Goal: Answer question/provide support: Share knowledge or assist other users

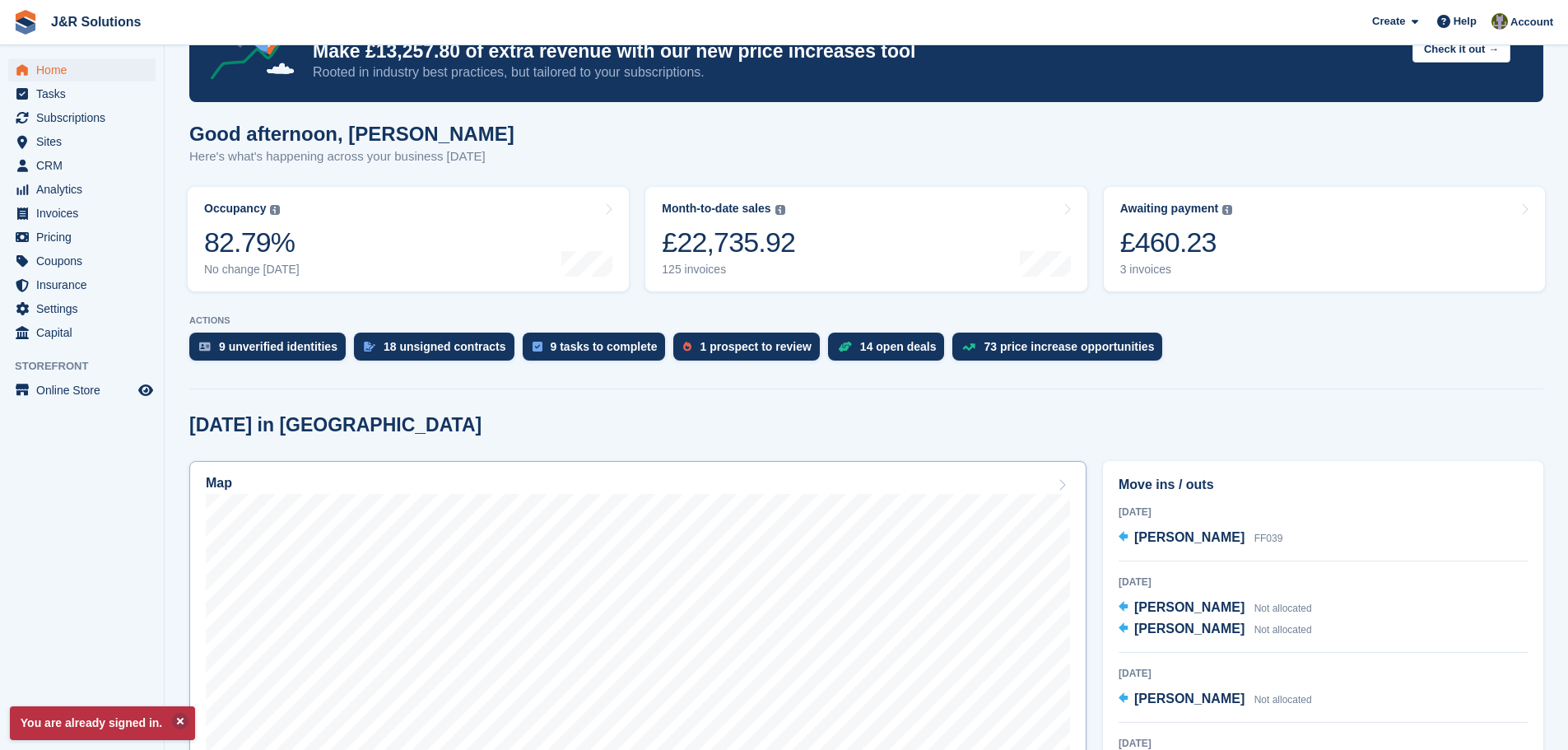
scroll to position [329, 0]
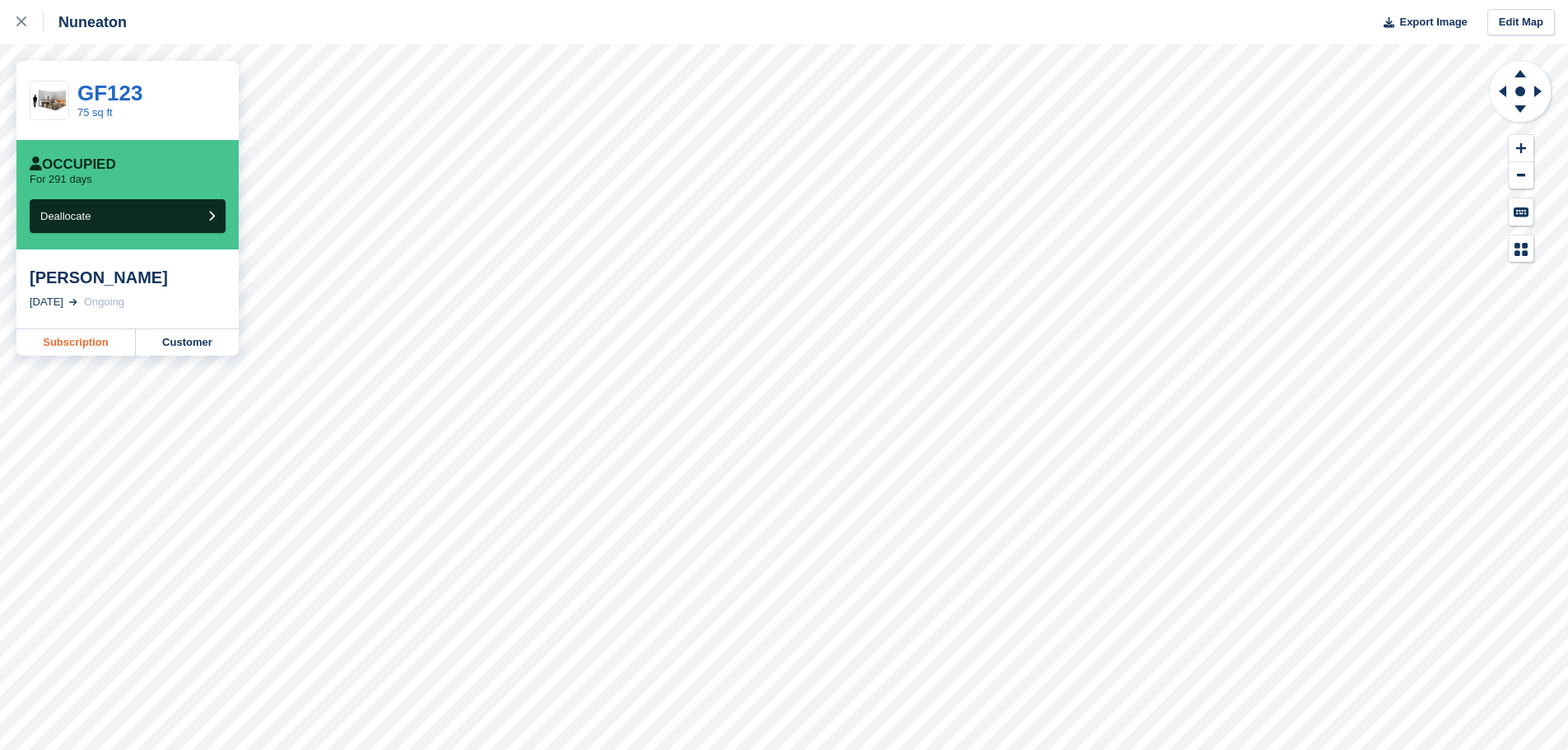
click at [91, 347] on link "Subscription" at bounding box center [75, 341] width 119 height 26
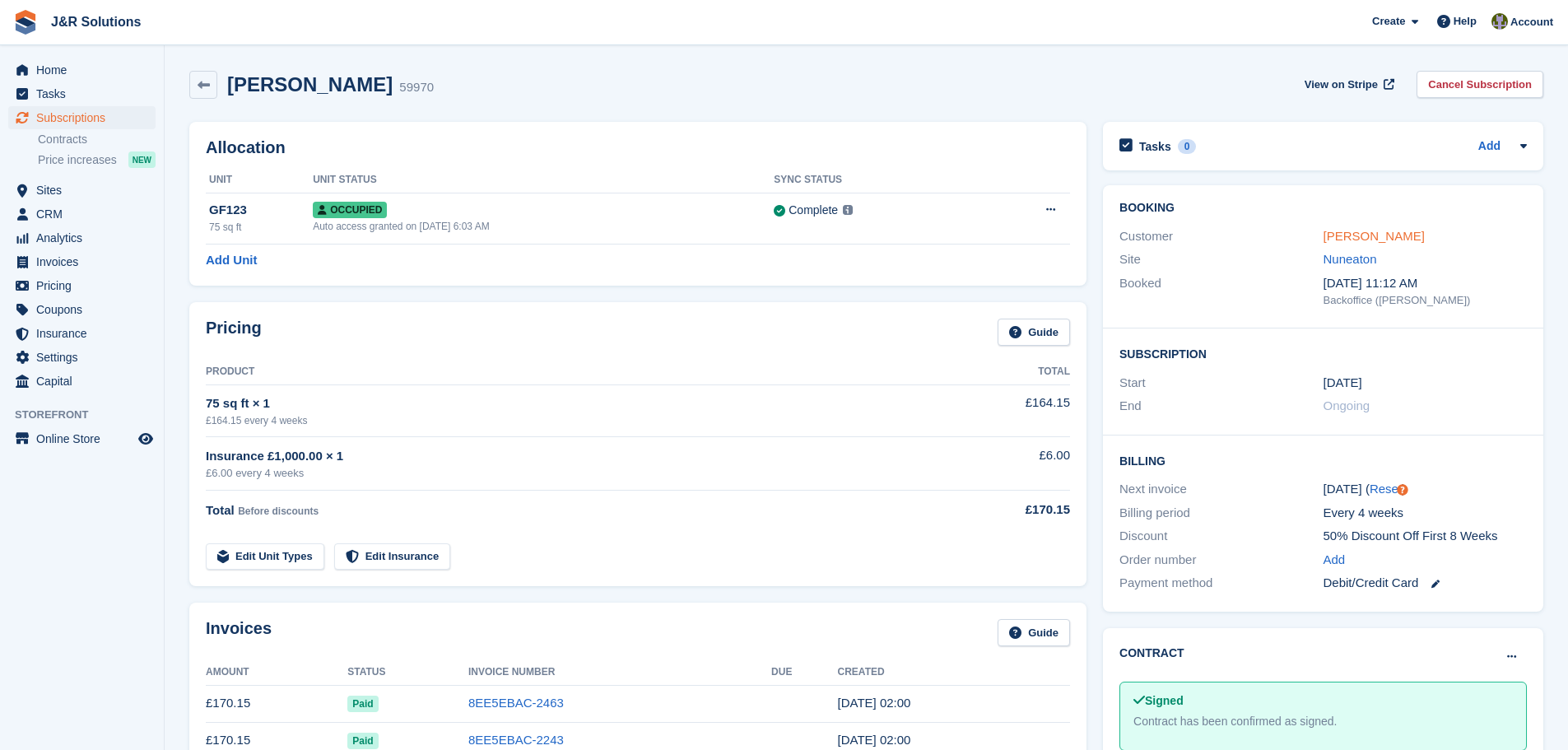
click at [1353, 238] on link "[PERSON_NAME]" at bounding box center [1373, 236] width 101 height 14
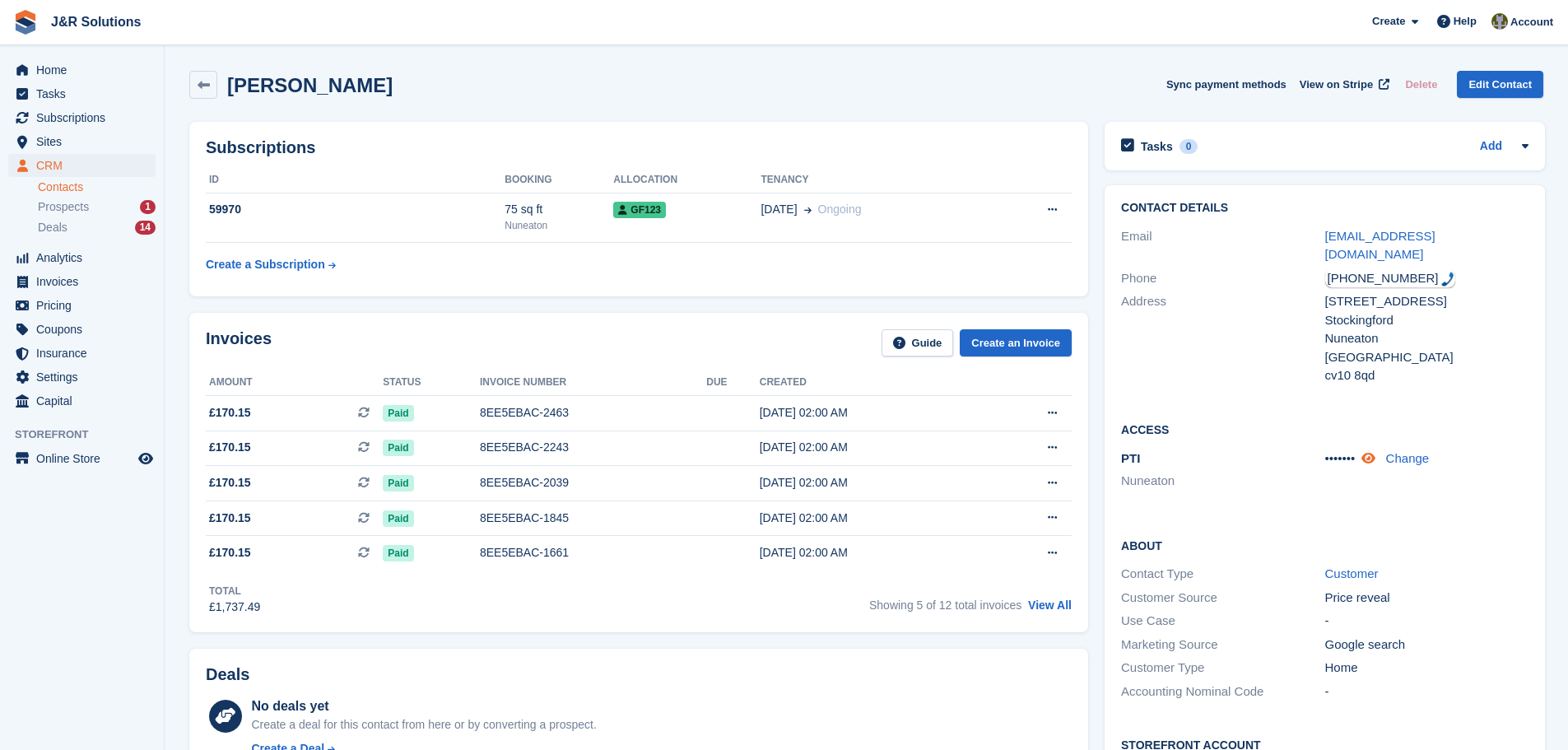
click at [1369, 451] on icon at bounding box center [1369, 458] width 14 height 13
click at [1268, 450] on div "PTI [GEOGRAPHIC_DATA]" at bounding box center [1222, 472] width 203 height 46
